Goal: Information Seeking & Learning: Check status

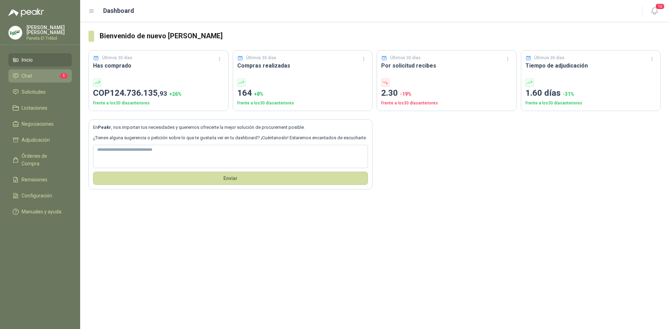
click at [31, 80] on span "Chat" at bounding box center [27, 76] width 10 height 8
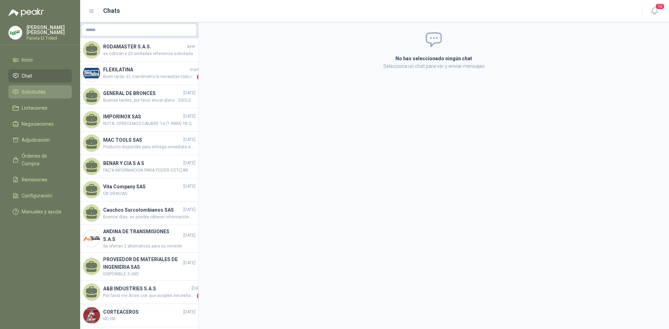
click at [41, 96] on span "Solicitudes" at bounding box center [34, 92] width 24 height 8
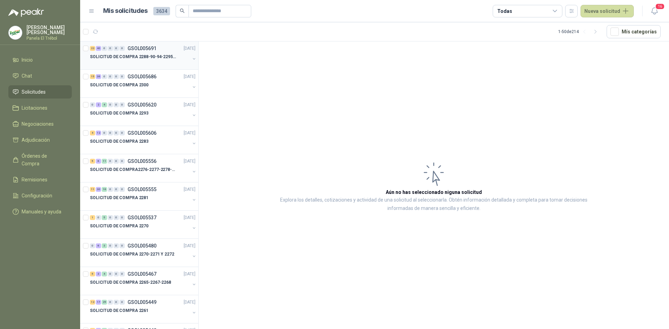
click at [191, 59] on button "button" at bounding box center [194, 59] width 6 height 6
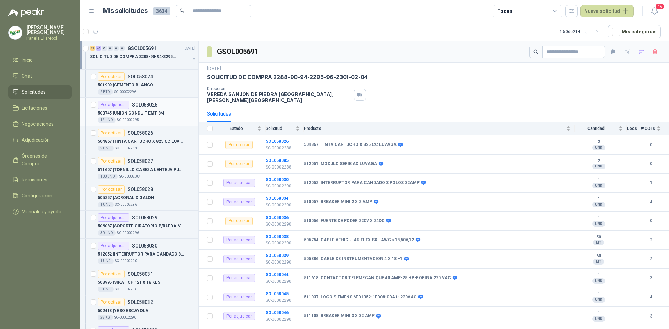
click at [153, 116] on p "500745 | UNION CONDUIT EMT 3/4" at bounding box center [131, 113] width 67 height 7
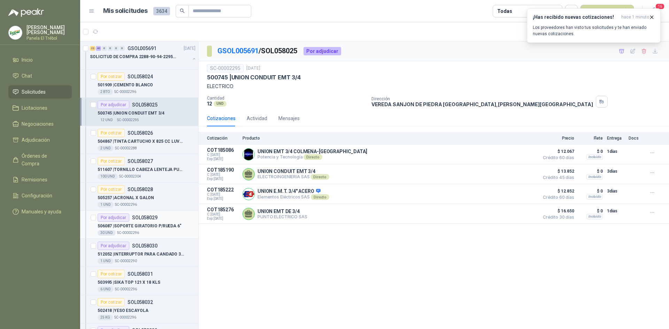
click at [138, 224] on p "506087 | SOPORTE GIRATORIO P/RUEDA 6"" at bounding box center [140, 226] width 84 height 7
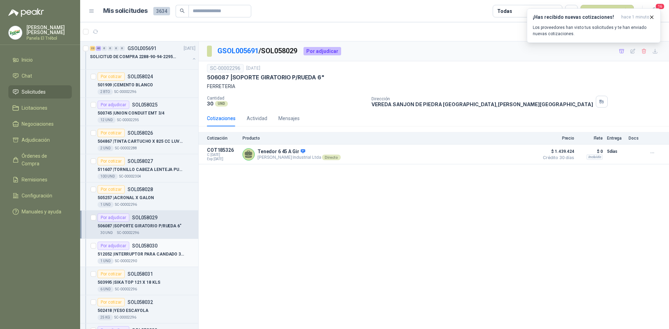
click at [139, 255] on p "512052 | INTERRUPTOR PARA CANDADO 3 POLOS 32AMP" at bounding box center [141, 254] width 87 height 7
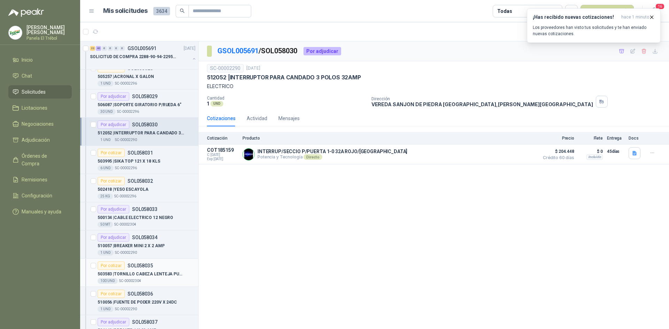
scroll to position [163, 0]
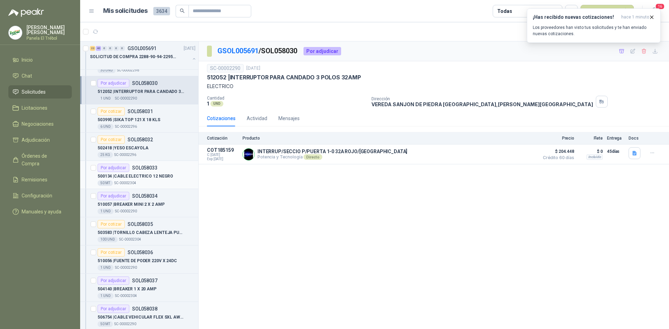
click at [140, 175] on p "500134 | CABLE ELECTRICO 12 NEGRO" at bounding box center [136, 176] width 76 height 7
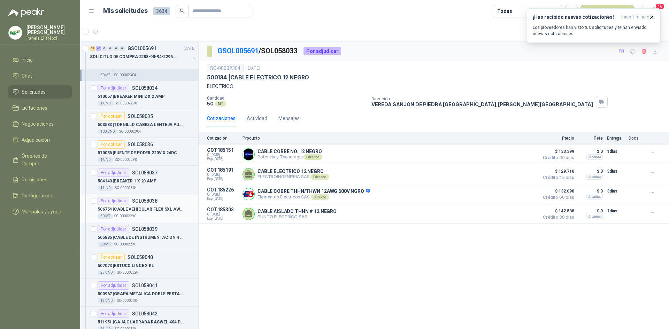
scroll to position [279, 0]
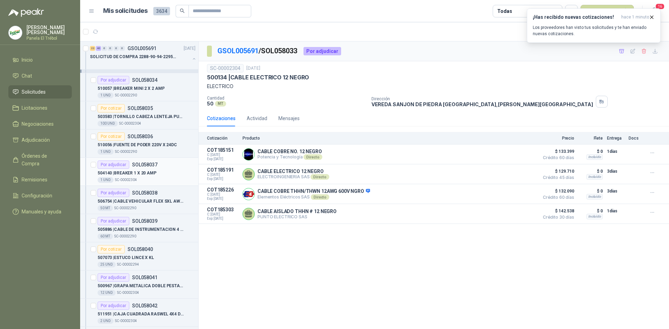
click at [138, 173] on p "504140 | BREAKER 1 X 20 AMP" at bounding box center [127, 173] width 59 height 7
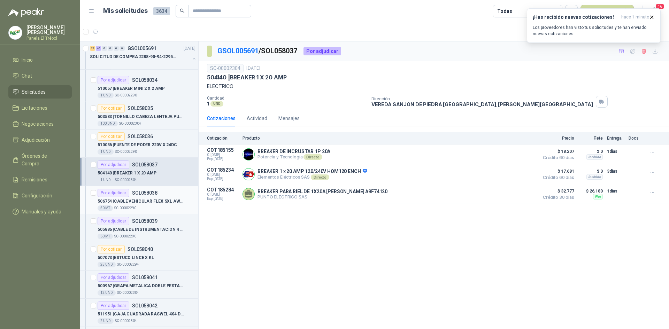
click at [135, 198] on div "506754 | CABLE VEHICULAR FLEX SXL AWG #18,50V,12" at bounding box center [147, 201] width 98 height 8
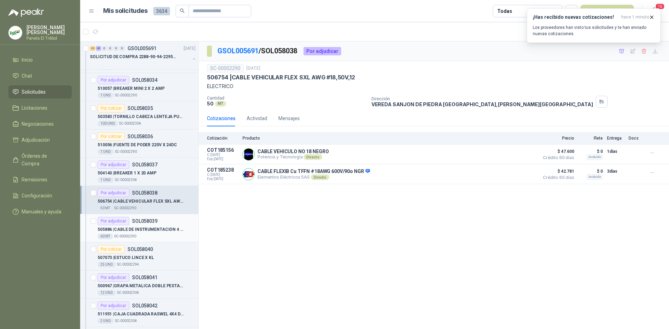
scroll to position [325, 0]
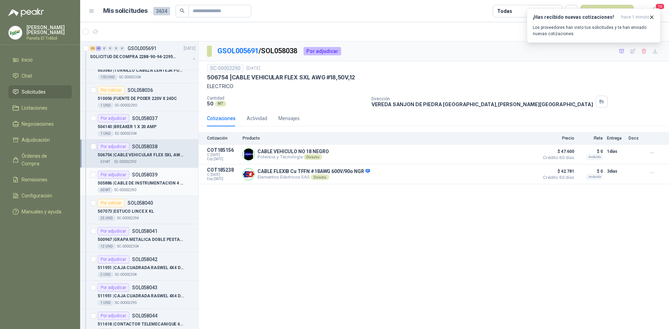
click at [139, 187] on div "505886 | CABLE DE INSTRUMENTACION 4 X 18 +1" at bounding box center [147, 183] width 98 height 8
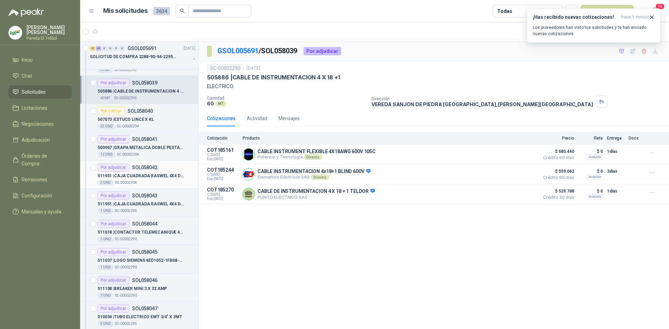
scroll to position [418, 0]
click at [147, 139] on p "SOL058041" at bounding box center [144, 138] width 25 height 5
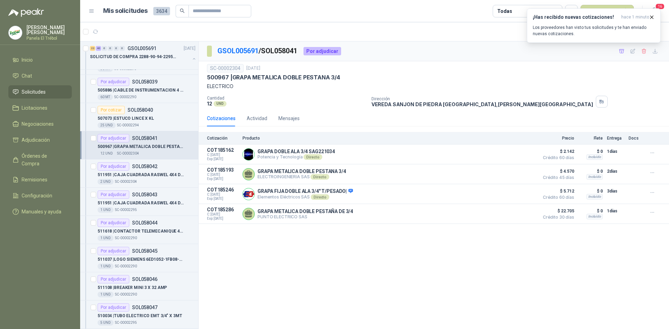
click at [597, 95] on div "SC-00002304 [DATE] 500967 | GRAPA METALICA DOBLE PESTANA 3/4 ELECTRICO Cantidad…" at bounding box center [434, 86] width 454 height 44
click at [652, 16] on icon "button" at bounding box center [652, 17] width 6 height 6
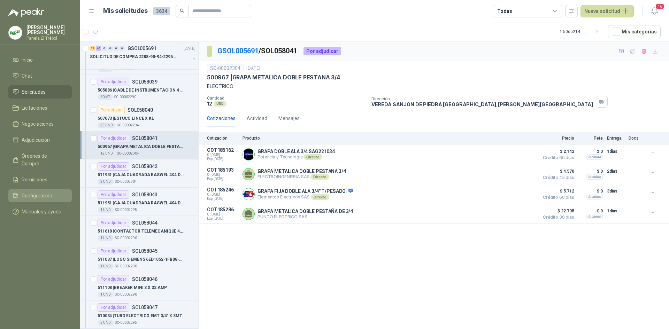
click at [35, 192] on span "Configuración" at bounding box center [37, 196] width 31 height 8
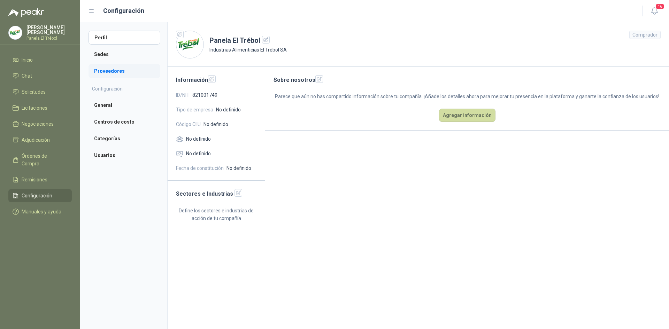
click at [116, 72] on li "Proveedores" at bounding box center [125, 71] width 72 height 14
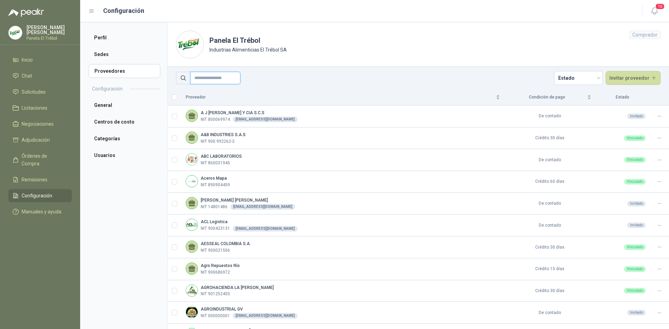
click at [211, 78] on input "text" at bounding box center [215, 78] width 50 height 13
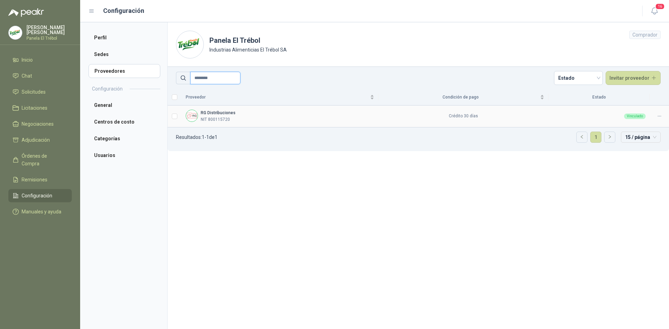
type input "********"
click at [249, 121] on div "RG Distribuciones NIT 800115720" at bounding box center [280, 116] width 189 height 13
